Goal: Register for event/course

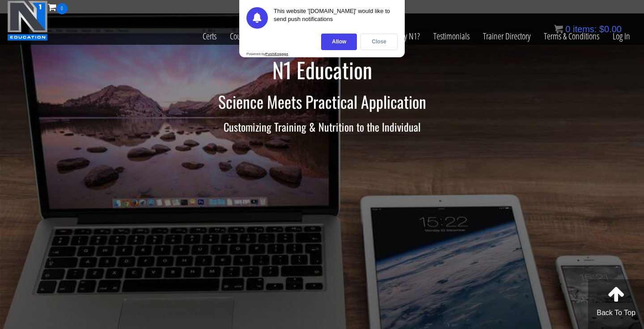
click at [383, 43] on div "Close" at bounding box center [379, 42] width 37 height 17
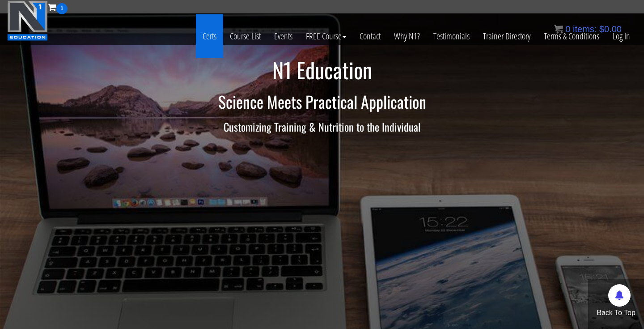
click at [215, 32] on link "Certs" at bounding box center [209, 36] width 27 height 44
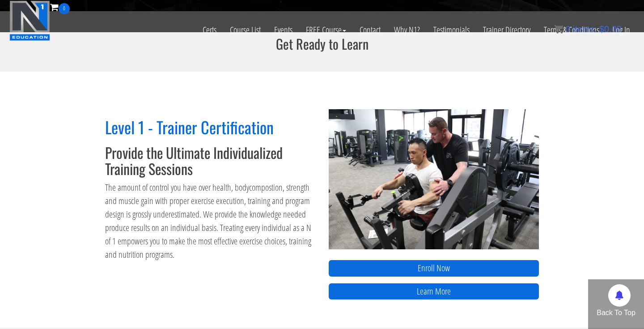
scroll to position [298, 0]
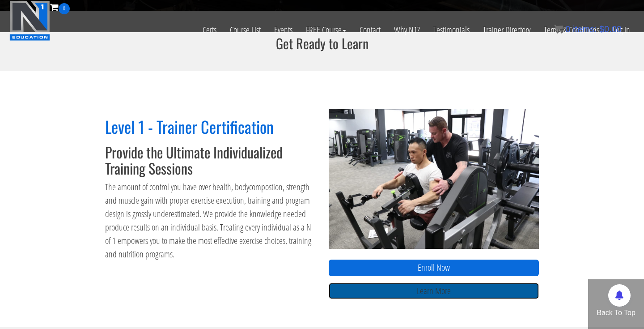
click at [383, 294] on link "Learn More" at bounding box center [434, 291] width 210 height 17
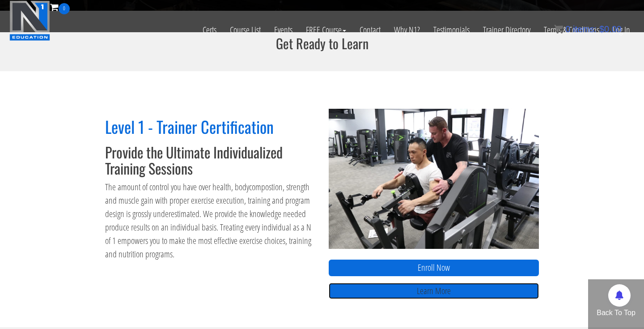
scroll to position [286, 0]
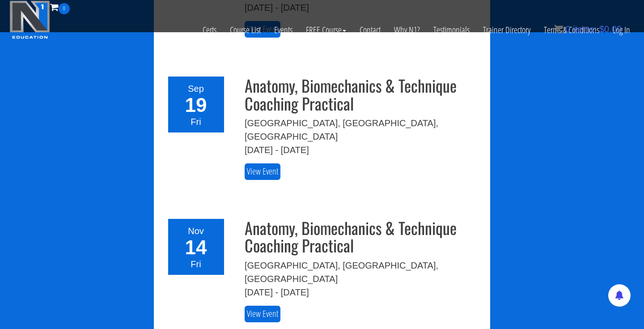
scroll to position [1422, 0]
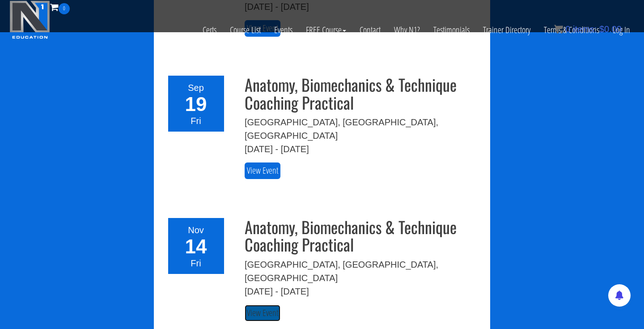
click at [269, 305] on link "View Event" at bounding box center [263, 313] width 36 height 17
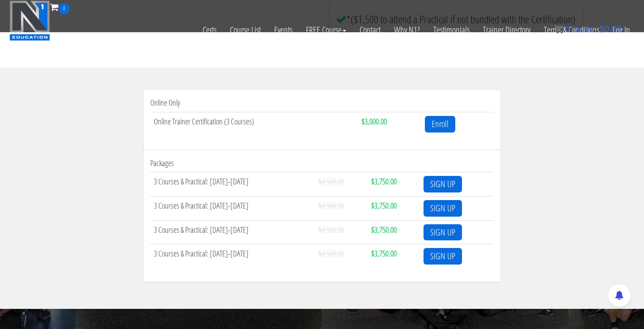
scroll to position [268, 0]
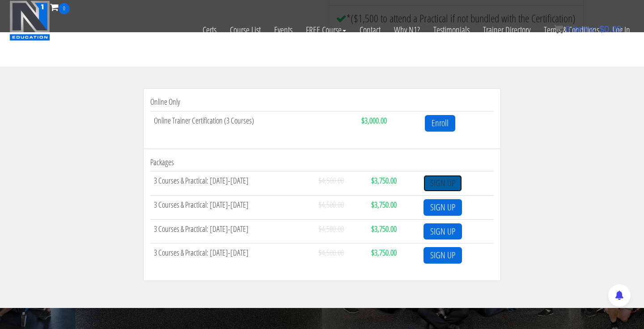
click at [449, 183] on link "SIGN UP" at bounding box center [443, 183] width 38 height 17
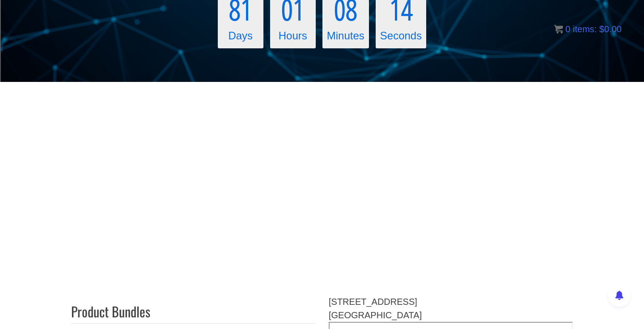
scroll to position [143, 0]
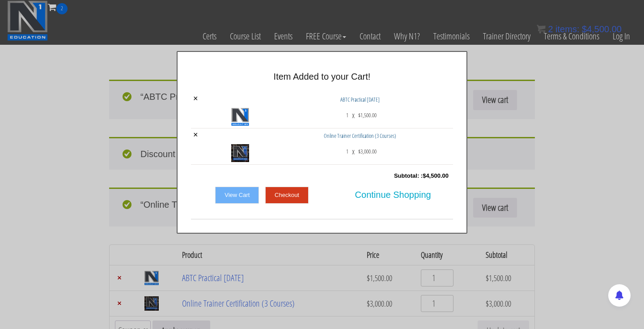
click at [281, 196] on link "Checkout" at bounding box center [286, 195] width 43 height 17
